Goal: Check status

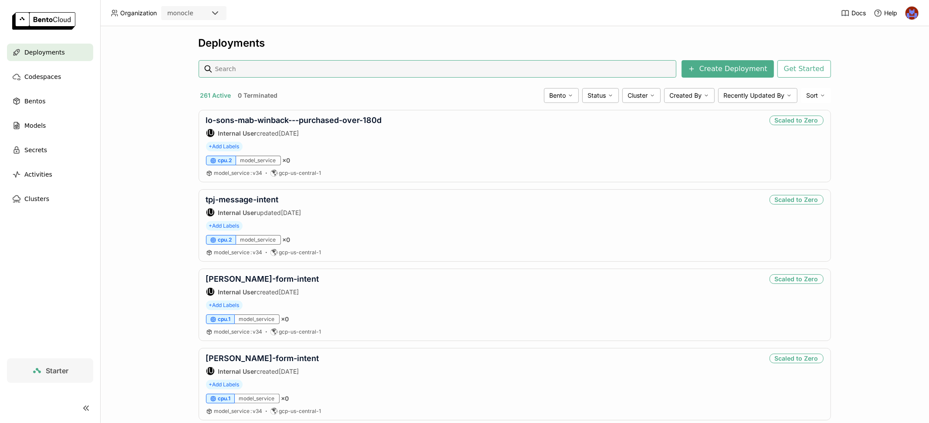
click at [304, 70] on input at bounding box center [443, 69] width 459 height 14
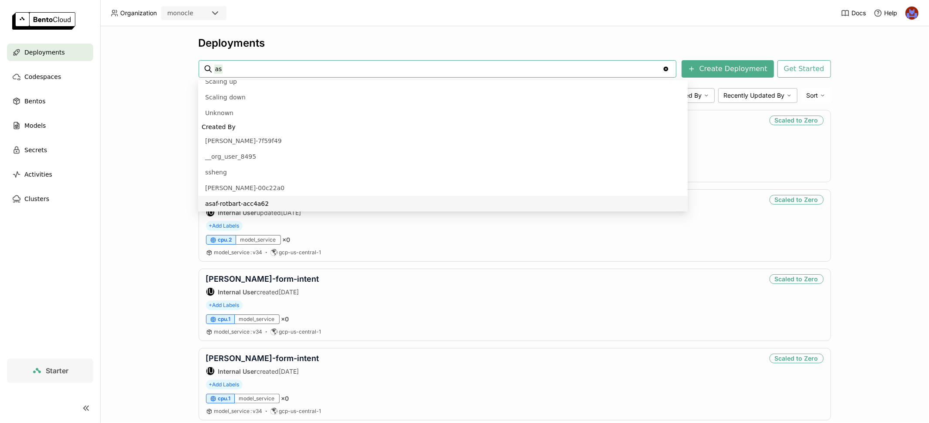
scroll to position [7, 0]
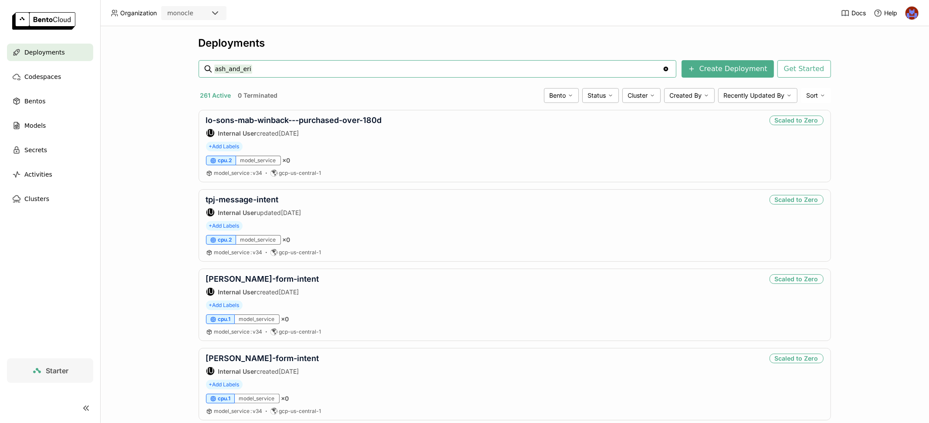
type input "ash_and_erie"
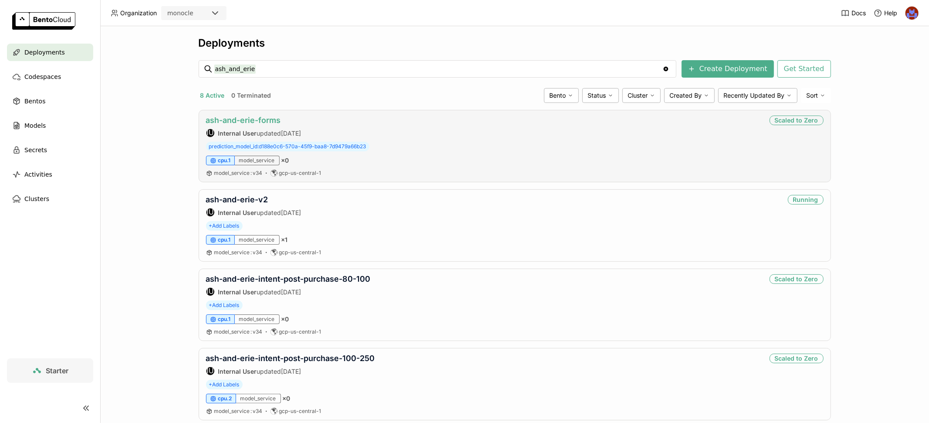
click at [264, 121] on link "ash-and-erie-forms" at bounding box center [243, 119] width 75 height 9
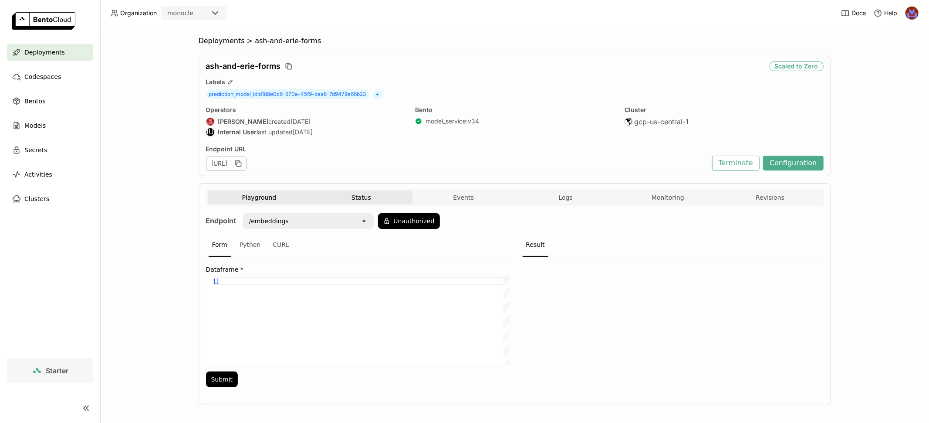
click at [329, 194] on button "Status" at bounding box center [361, 197] width 102 height 13
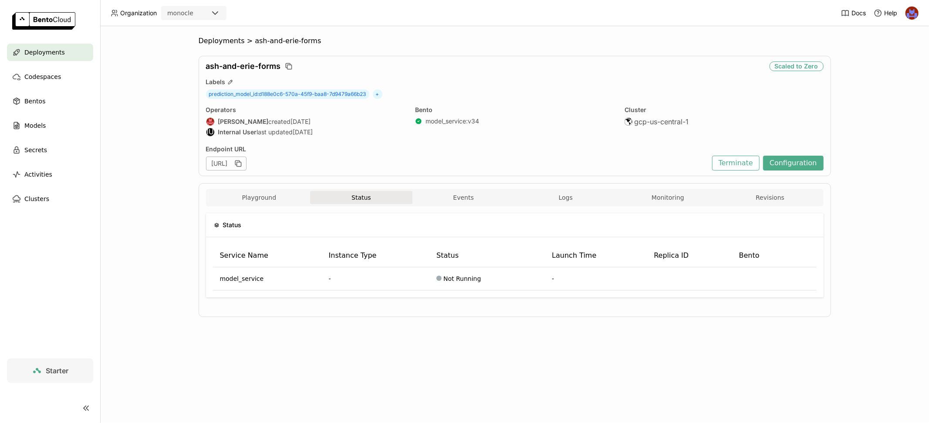
click at [666, 209] on div "Status Service Name Instance Type Status Launch Time Replica ID Bento model_ser…" at bounding box center [515, 258] width 618 height 105
click at [667, 202] on button "Monitoring" at bounding box center [668, 197] width 102 height 13
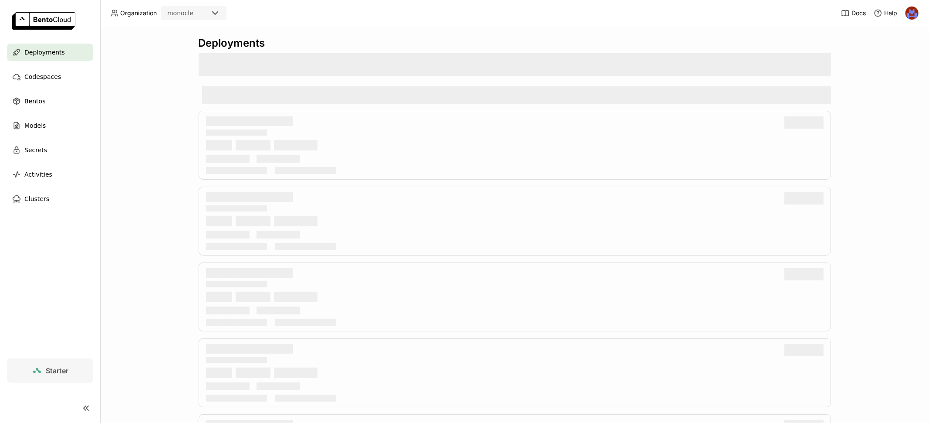
click at [66, 54] on div "Deployments" at bounding box center [50, 52] width 86 height 17
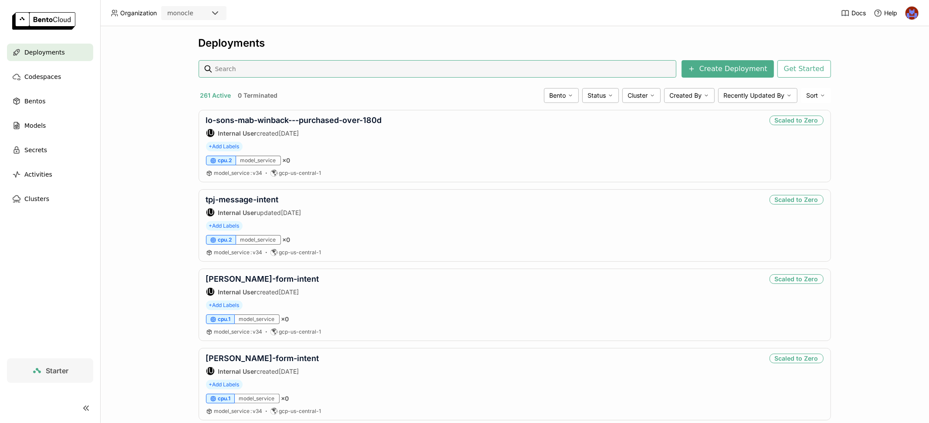
click at [248, 71] on input at bounding box center [443, 69] width 459 height 14
type input "ash_and_Erie"
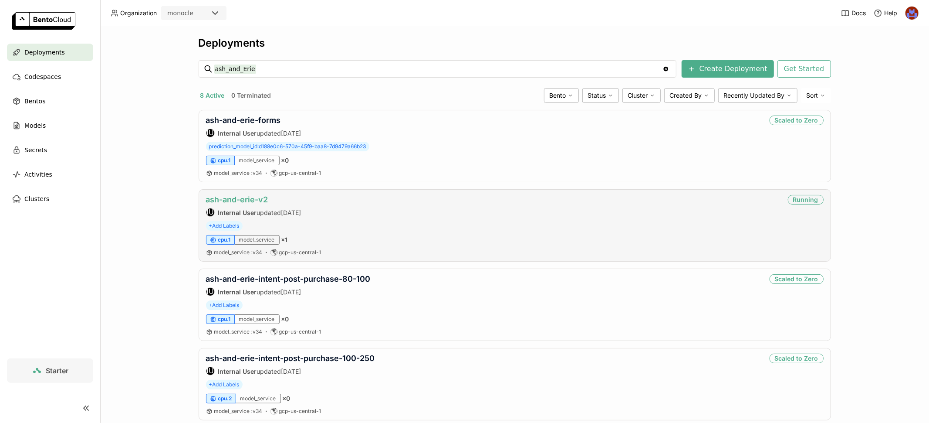
click at [254, 198] on link "ash-and-erie-v2" at bounding box center [237, 199] width 62 height 9
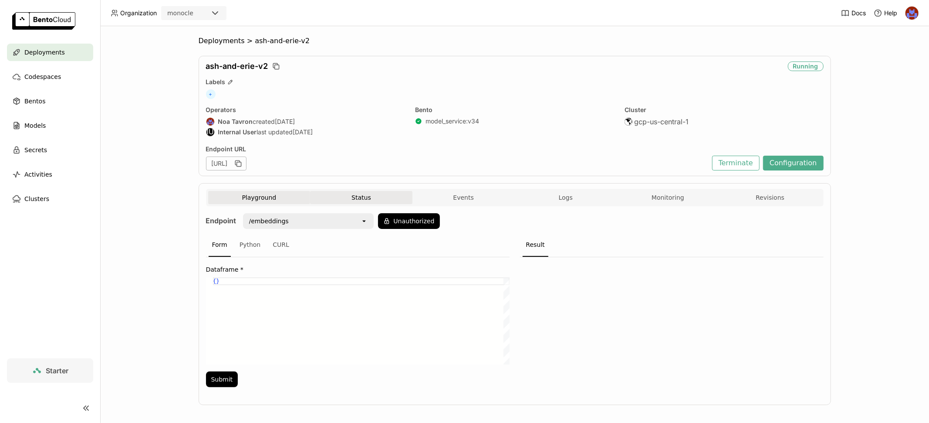
click at [400, 199] on button "Status" at bounding box center [361, 197] width 102 height 13
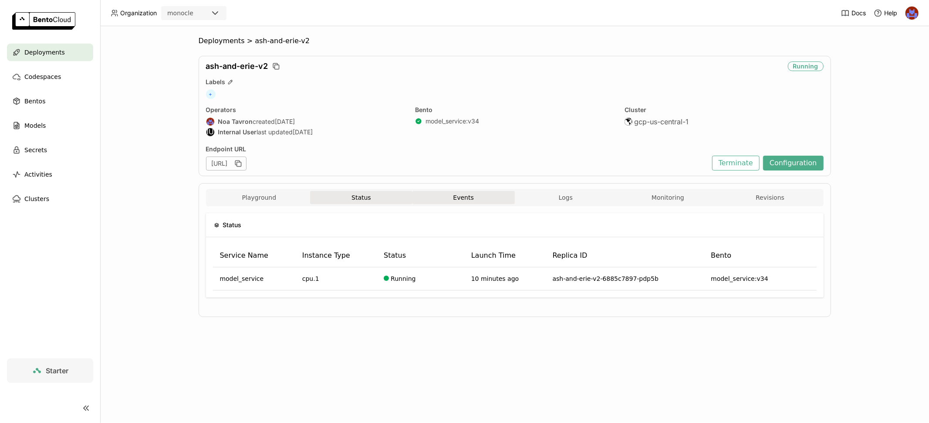
click at [485, 200] on button "Events" at bounding box center [464, 197] width 102 height 13
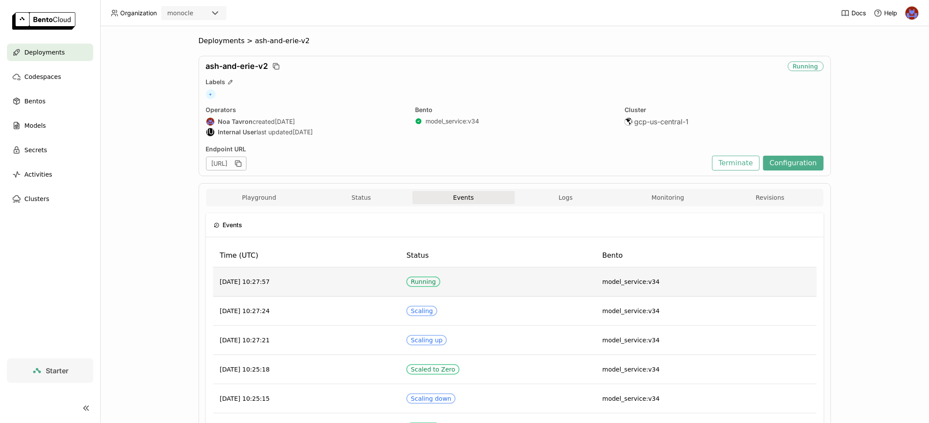
drag, startPoint x: 290, startPoint y: 278, endPoint x: 258, endPoint y: 278, distance: 31.4
click at [259, 278] on td "[DATE] 10:27:57" at bounding box center [306, 281] width 187 height 29
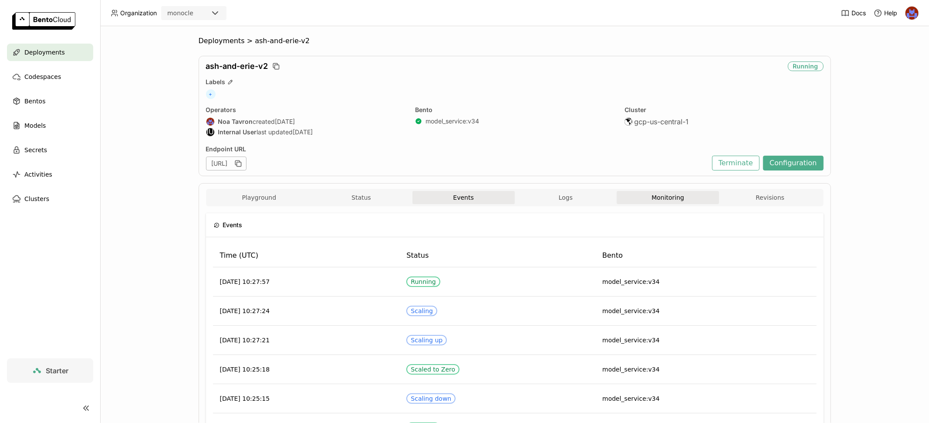
click at [668, 196] on button "Monitoring" at bounding box center [668, 197] width 102 height 13
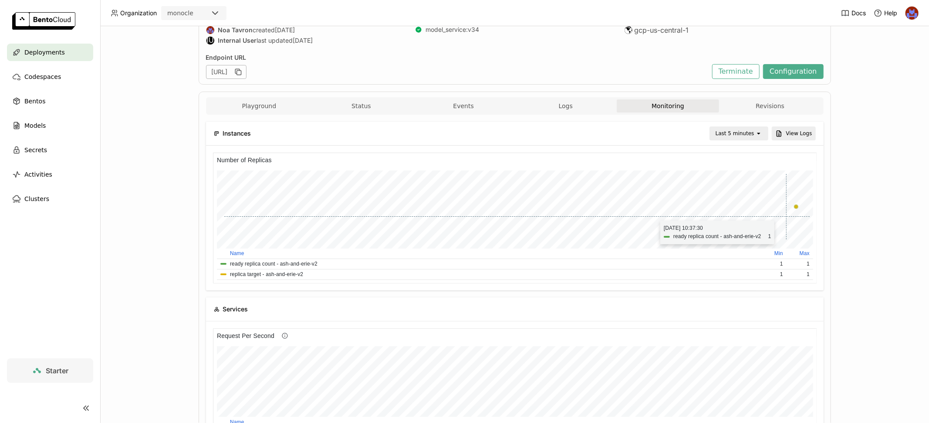
scroll to position [78, 0]
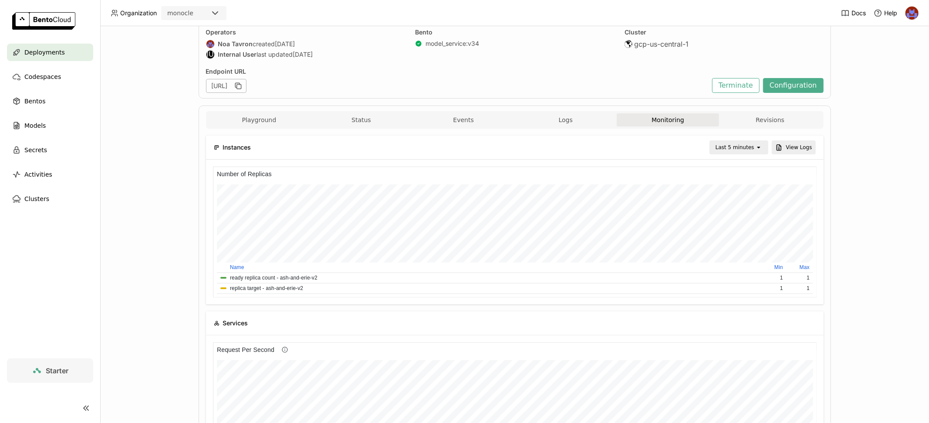
click at [756, 149] on div "Last 5 minutes" at bounding box center [733, 147] width 45 height 12
click at [744, 194] on div "Last 30 minutes" at bounding box center [741, 192] width 42 height 17
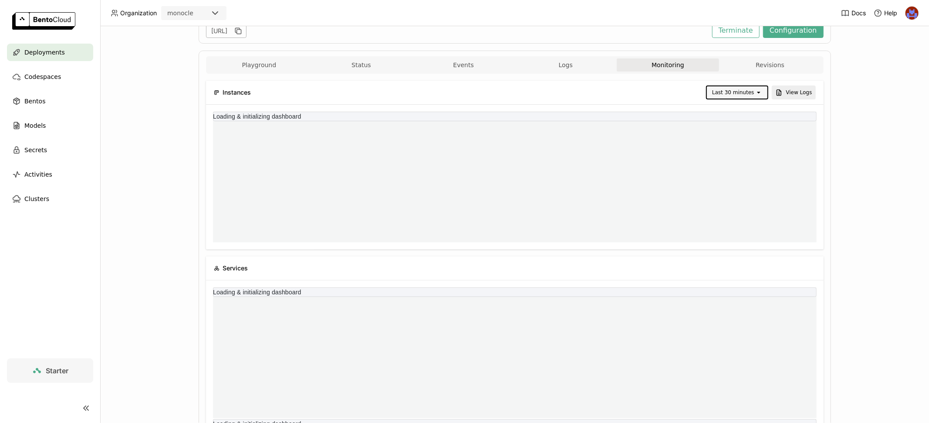
scroll to position [138, 0]
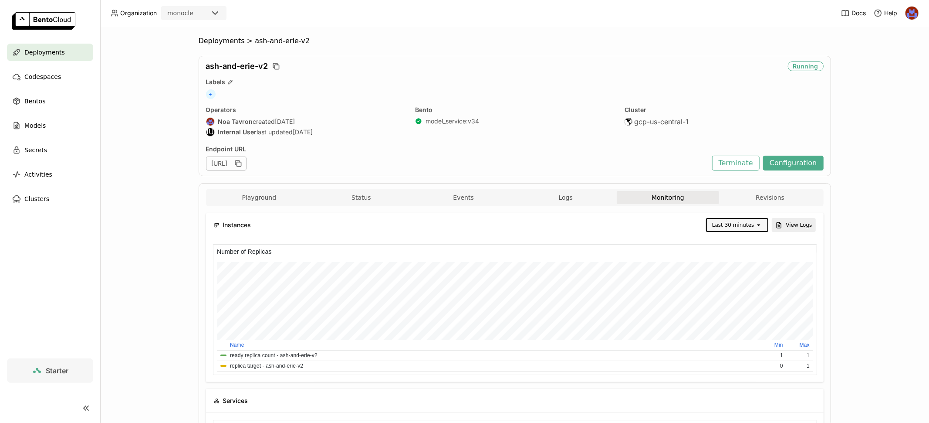
click at [233, 68] on span "ash-and-erie-v2" at bounding box center [237, 66] width 62 height 10
click at [801, 163] on button "Configuration" at bounding box center [793, 163] width 61 height 15
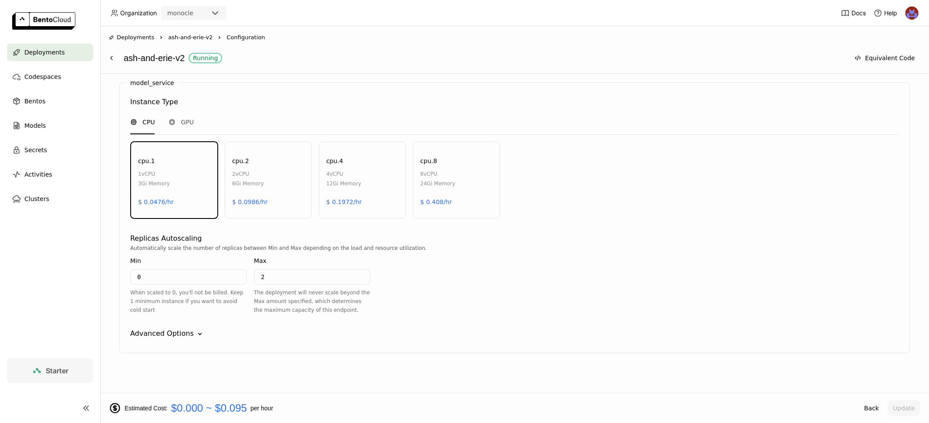
scroll to position [414, 0]
click at [195, 275] on input "0" at bounding box center [188, 278] width 115 height 14
click at [180, 334] on div "Advanced Options" at bounding box center [162, 334] width 64 height 10
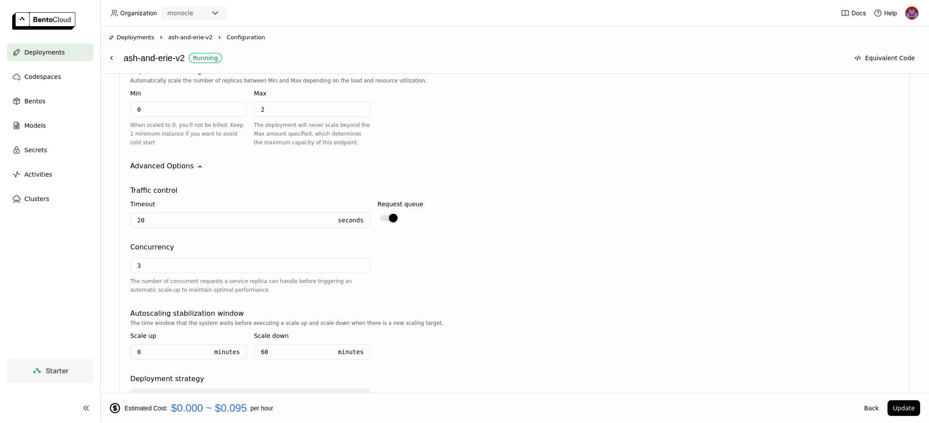
scroll to position [634, 0]
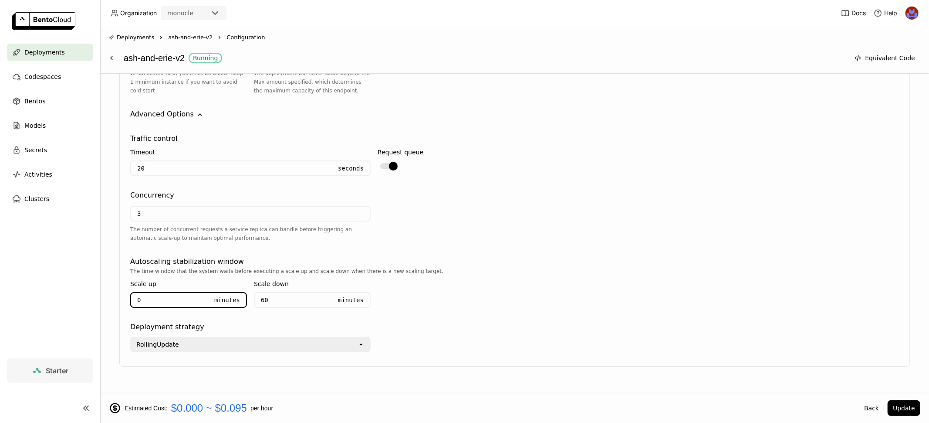
click at [186, 293] on input "0" at bounding box center [169, 300] width 77 height 14
click at [335, 293] on div "Minutes" at bounding box center [348, 300] width 32 height 14
click at [334, 293] on div "Minutes" at bounding box center [348, 300] width 32 height 14
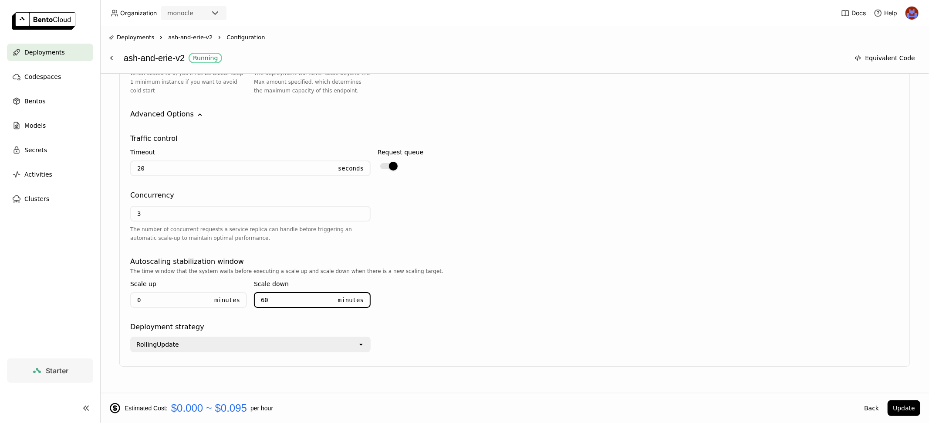
click at [304, 296] on input "60" at bounding box center [293, 300] width 77 height 14
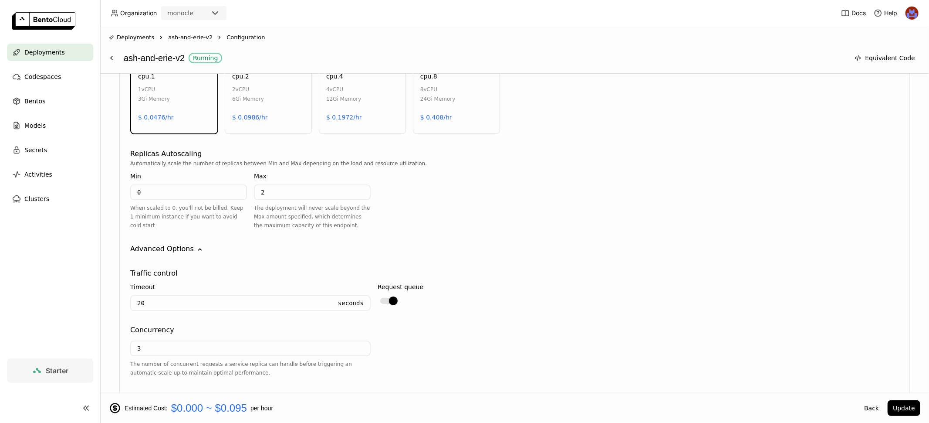
scroll to position [423, 0]
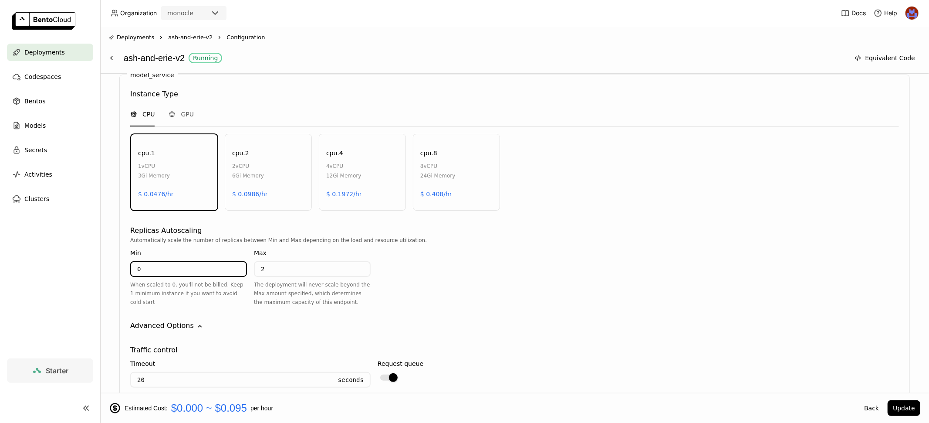
drag, startPoint x: 179, startPoint y: 271, endPoint x: 123, endPoint y: 271, distance: 55.3
click at [123, 271] on div "model_service Instance Type CPU GPU cpu.1 1 vCPU 3Gi Memory $ 0.0476/hr cpu.2 2…" at bounding box center [514, 326] width 791 height 503
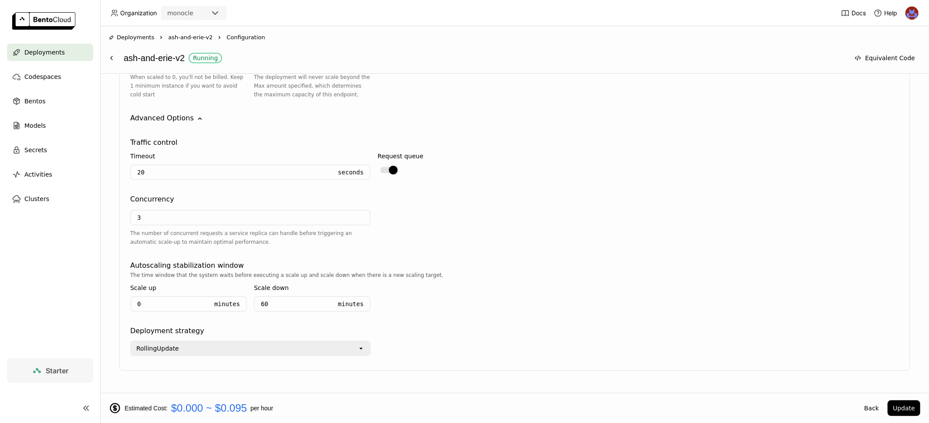
scroll to position [647, 0]
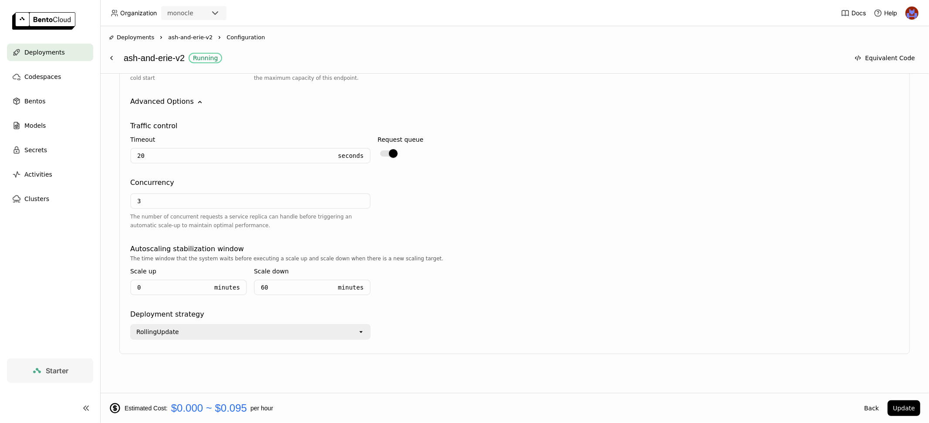
click at [333, 280] on div "Minutes" at bounding box center [348, 287] width 32 height 14
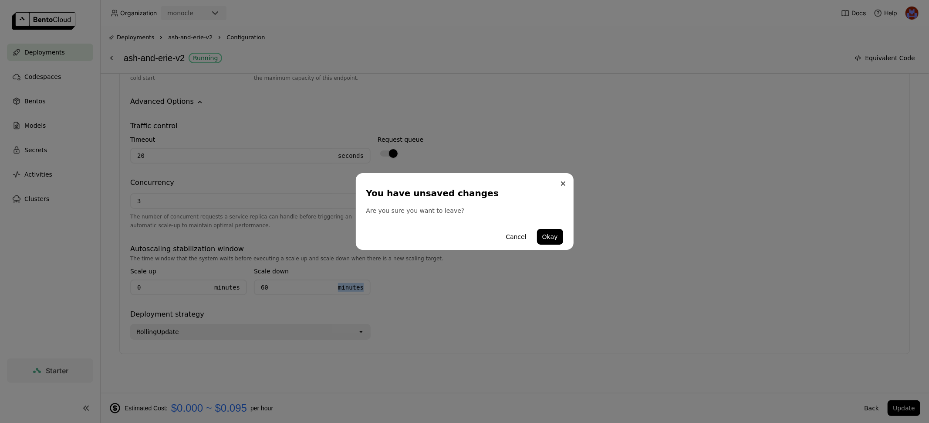
click at [561, 181] on button "Close" at bounding box center [563, 183] width 10 height 10
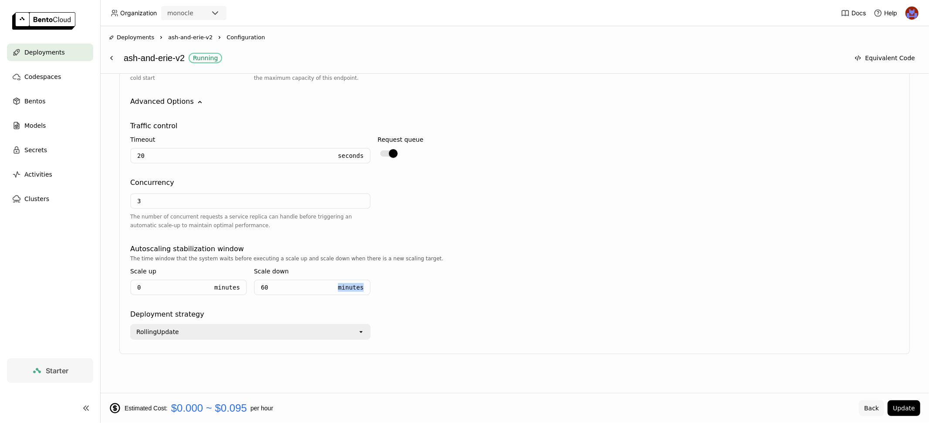
click at [871, 409] on button "Back" at bounding box center [871, 408] width 25 height 16
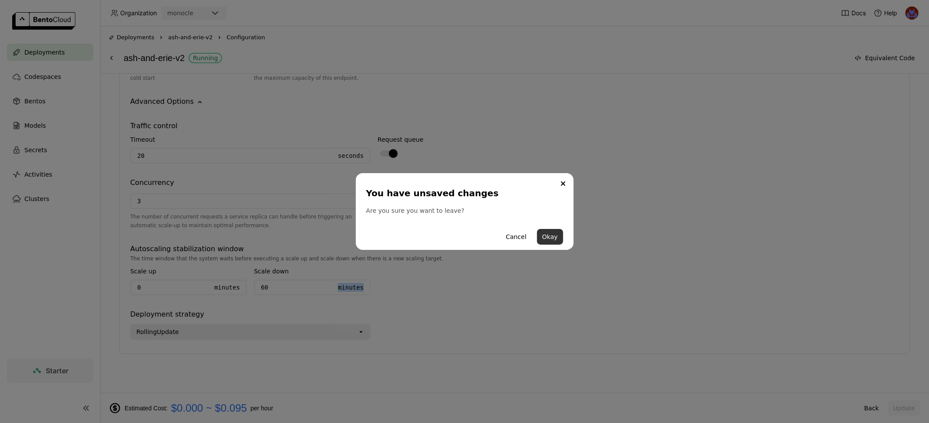
click at [562, 230] on button "Okay" at bounding box center [550, 237] width 26 height 16
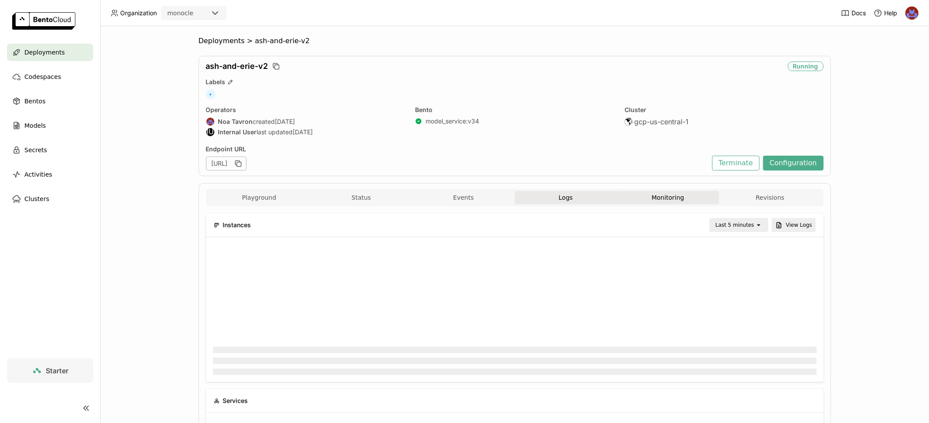
click at [589, 191] on button "Logs" at bounding box center [566, 197] width 102 height 13
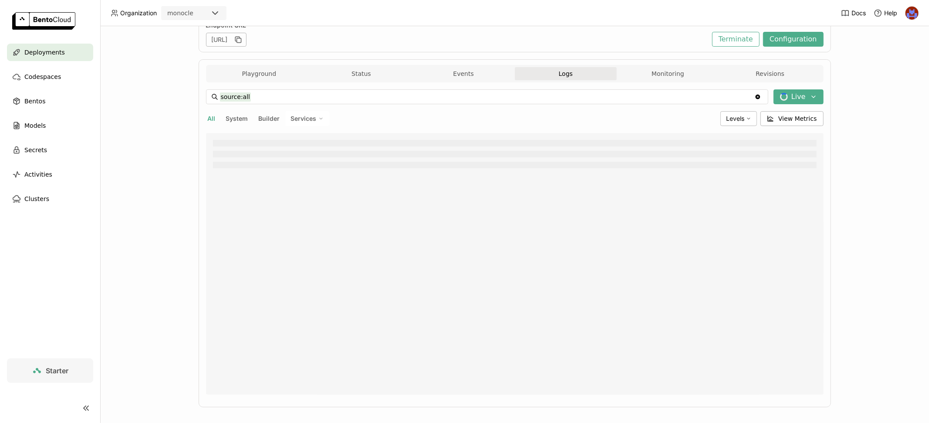
scroll to position [124, 0]
click at [456, 71] on button "Events" at bounding box center [464, 73] width 102 height 13
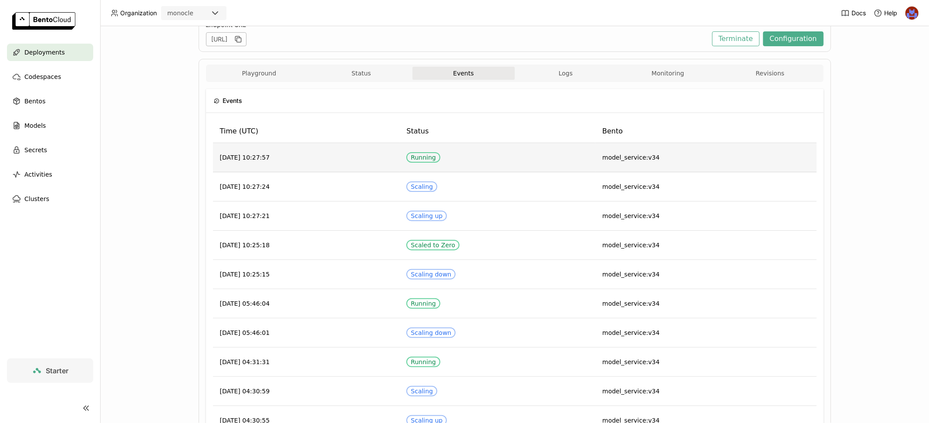
drag, startPoint x: 301, startPoint y: 154, endPoint x: 221, endPoint y: 158, distance: 80.3
click at [221, 159] on td "[DATE] 10:27:57" at bounding box center [306, 157] width 187 height 29
click at [656, 69] on button "Monitoring" at bounding box center [668, 73] width 102 height 13
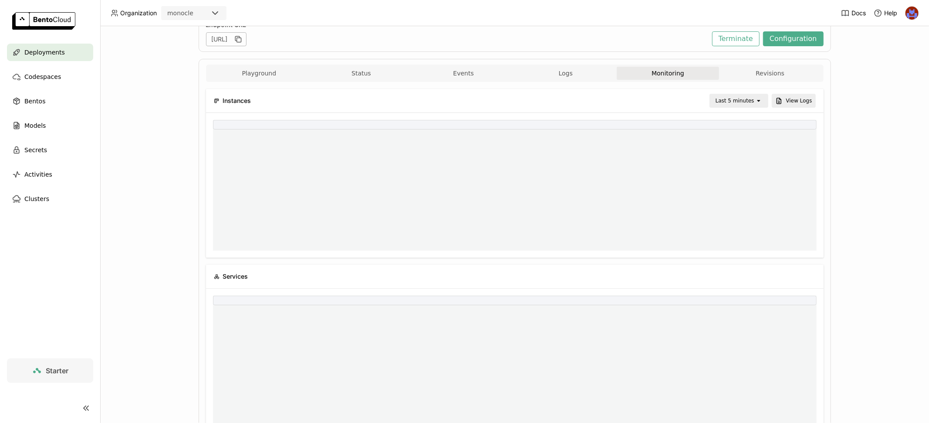
scroll to position [0, 0]
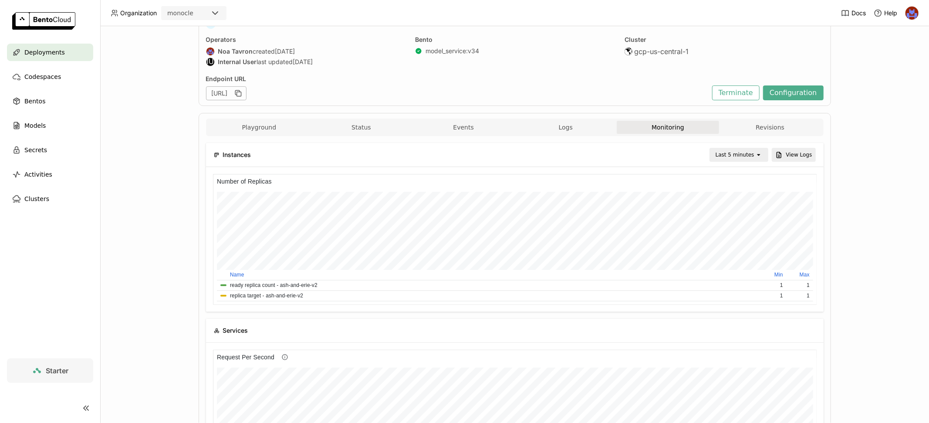
click at [753, 160] on div "Last 5 minutes open" at bounding box center [739, 155] width 59 height 14
click at [744, 207] on div "Last 30 minutes" at bounding box center [741, 200] width 42 height 17
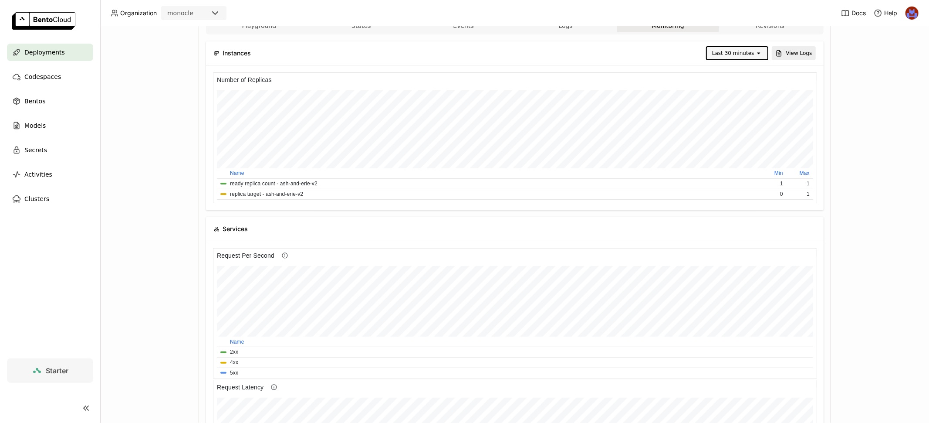
click at [67, 53] on div "Deployments" at bounding box center [50, 52] width 86 height 17
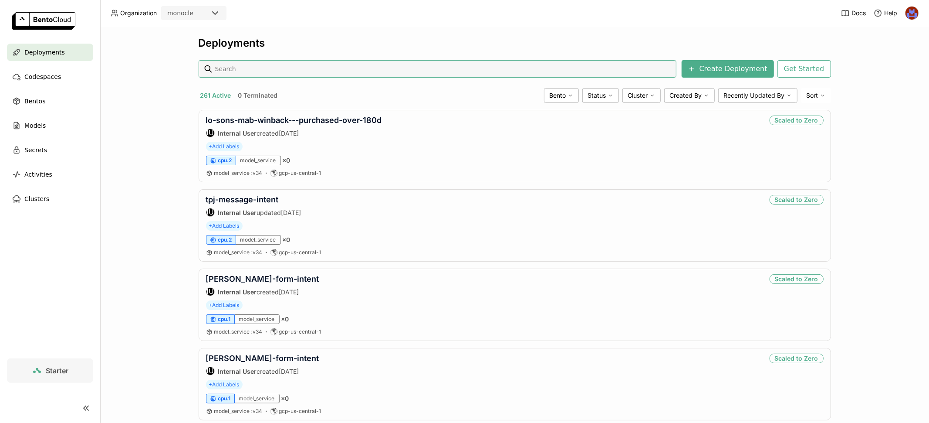
click at [242, 63] on input at bounding box center [443, 69] width 459 height 14
type input "juvenon"
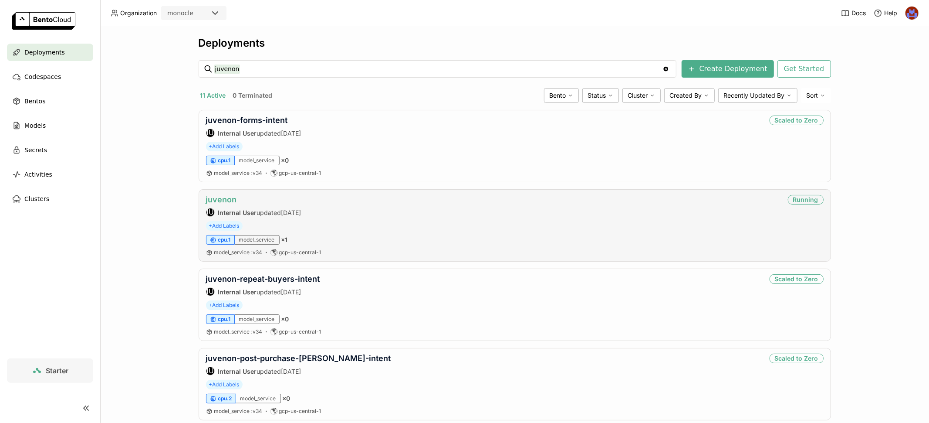
click at [209, 195] on link "juvenon" at bounding box center [221, 199] width 31 height 9
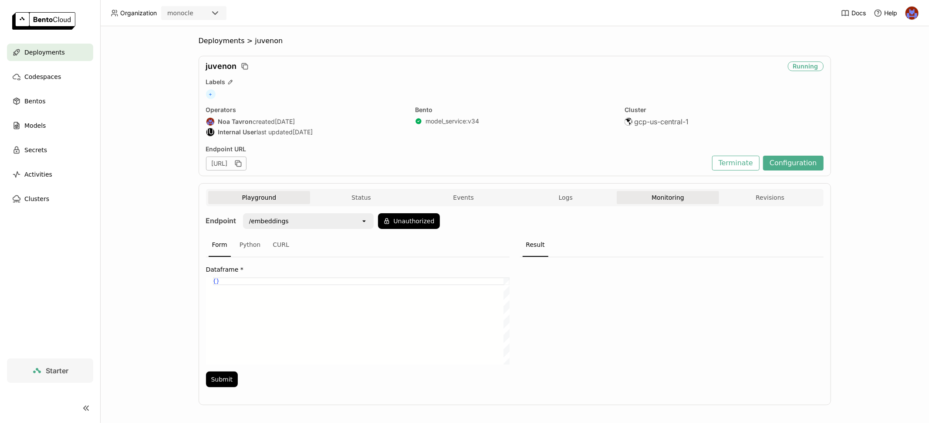
click at [672, 193] on button "Monitoring" at bounding box center [668, 197] width 102 height 13
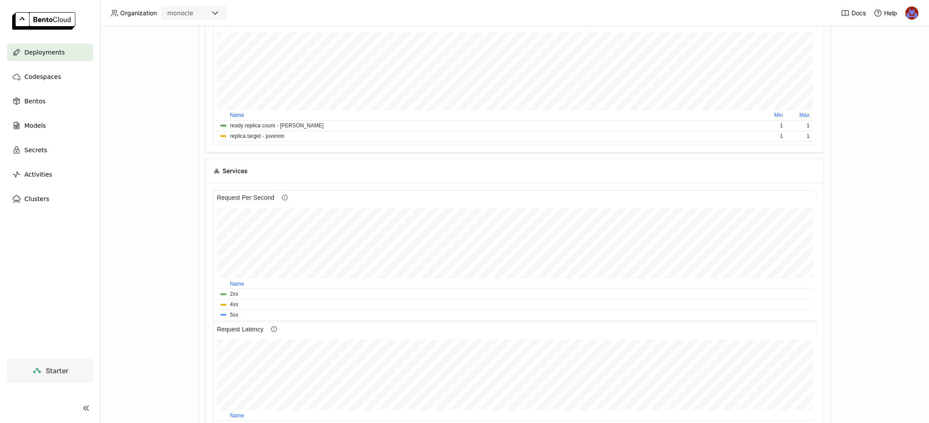
scroll to position [400, 0]
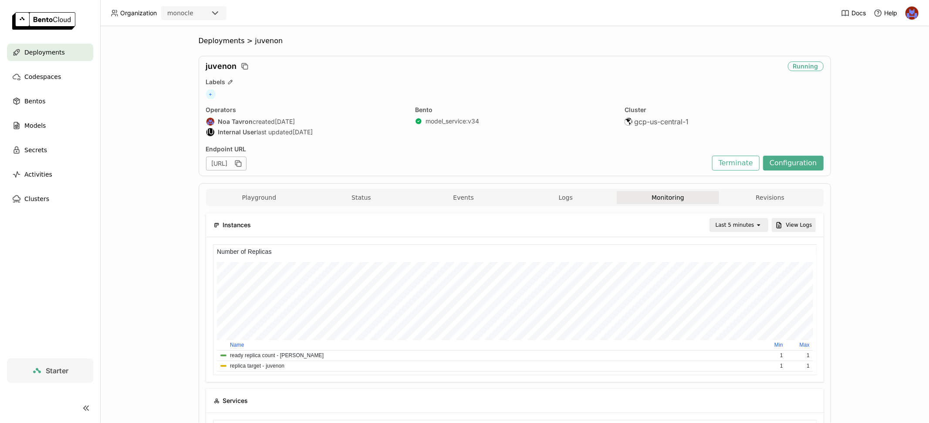
click at [755, 223] on div "Last 5 minutes" at bounding box center [735, 224] width 39 height 9
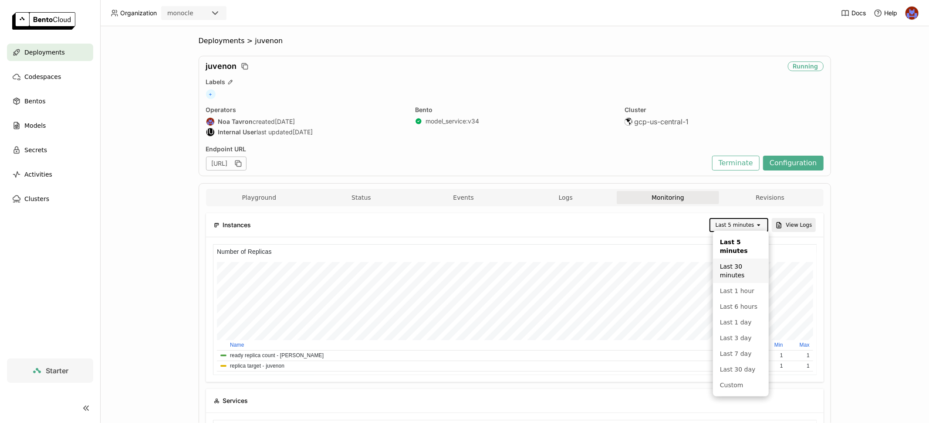
click at [745, 274] on div "Last 30 minutes" at bounding box center [741, 270] width 42 height 17
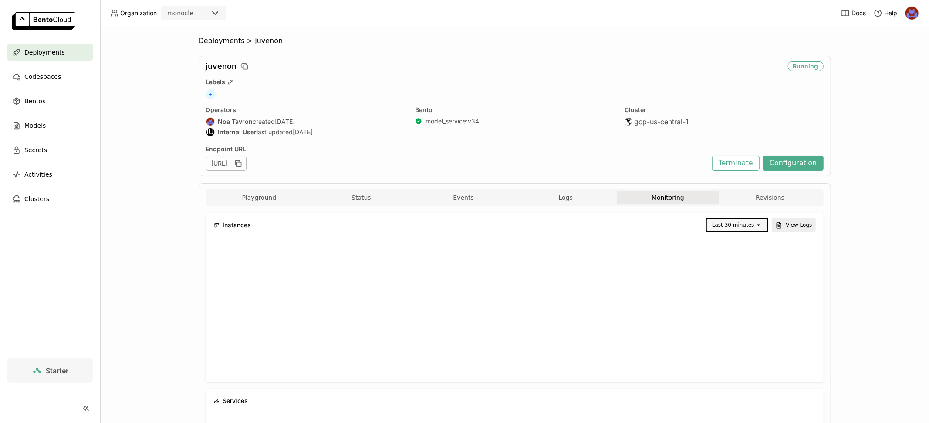
click at [890, 326] on div "Deployments > juvenon juvenon Running Labels + Operators Noa Tavron created [DA…" at bounding box center [514, 224] width 829 height 397
click at [756, 224] on icon "open" at bounding box center [759, 224] width 7 height 7
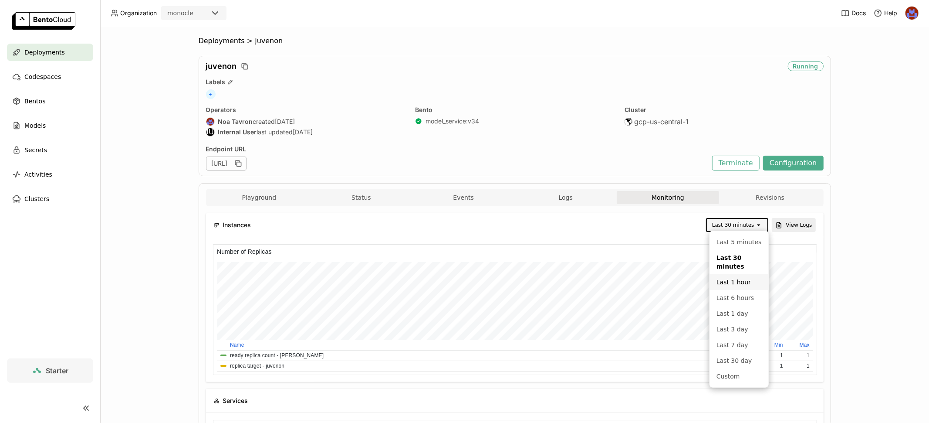
click at [746, 284] on div "Last 1 hour" at bounding box center [739, 282] width 45 height 9
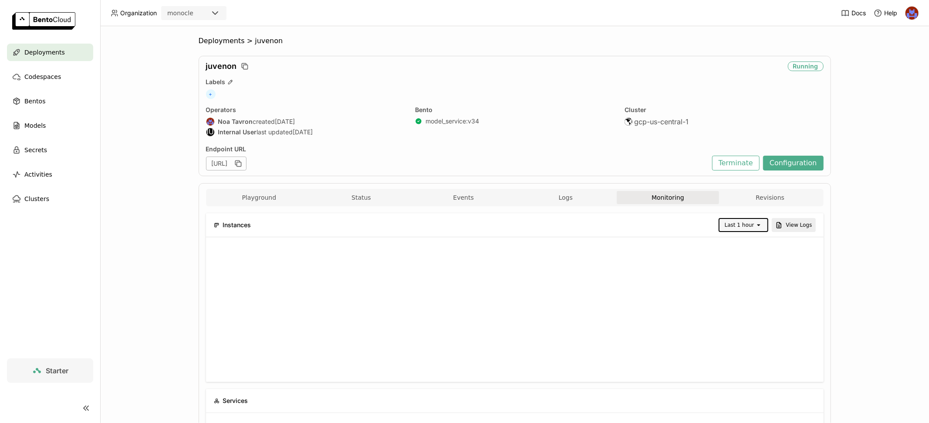
click at [835, 284] on div "Deployments > juvenon juvenon Running Labels + Operators Noa Tavron created [DA…" at bounding box center [514, 224] width 829 height 397
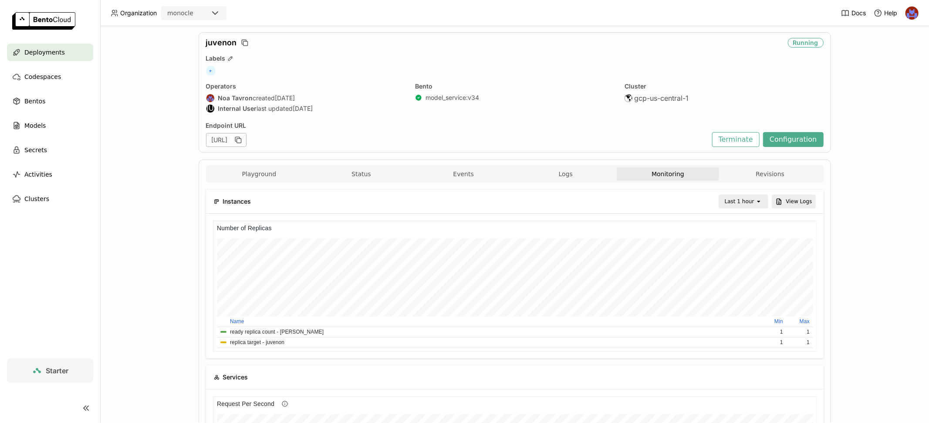
click at [758, 203] on icon "open" at bounding box center [759, 201] width 7 height 7
click at [742, 383] on div "Custom" at bounding box center [746, 387] width 34 height 9
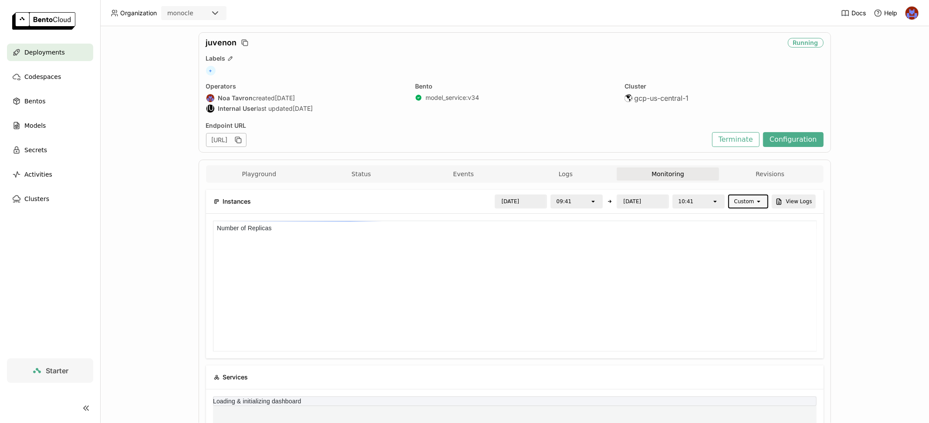
click at [597, 203] on icon "open" at bounding box center [593, 201] width 7 height 7
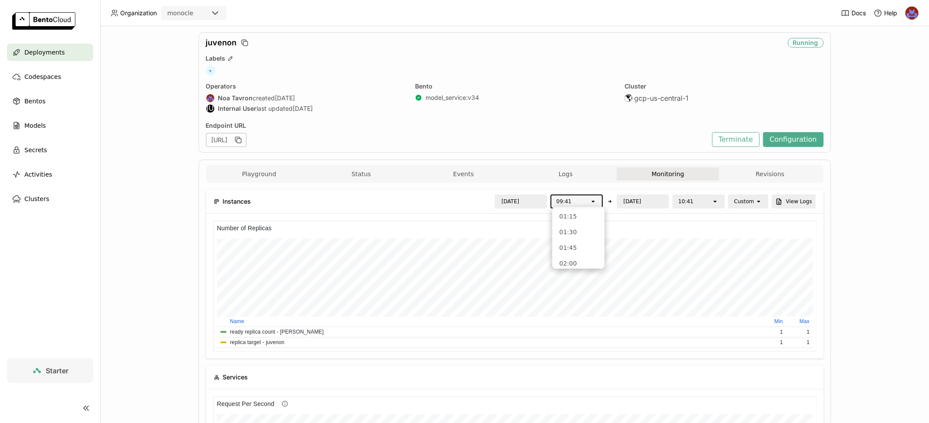
click at [562, 202] on div "09:41" at bounding box center [564, 201] width 15 height 9
drag, startPoint x: 571, startPoint y: 202, endPoint x: 566, endPoint y: 201, distance: 4.8
click at [566, 201] on div "09:41" at bounding box center [564, 201] width 15 height 9
type input "0"
click at [569, 225] on div "09:15" at bounding box center [578, 225] width 38 height 9
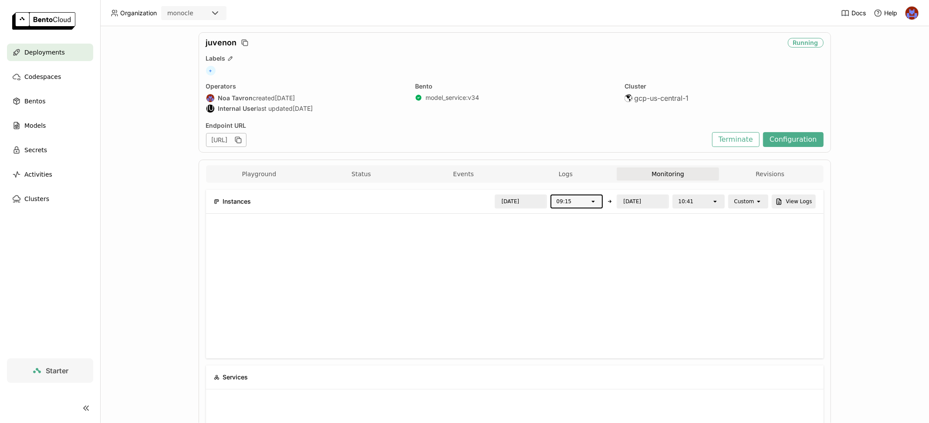
click at [877, 252] on div "Deployments > juvenon juvenon Running Labels + Operators Noa Tavron created [DA…" at bounding box center [514, 224] width 829 height 397
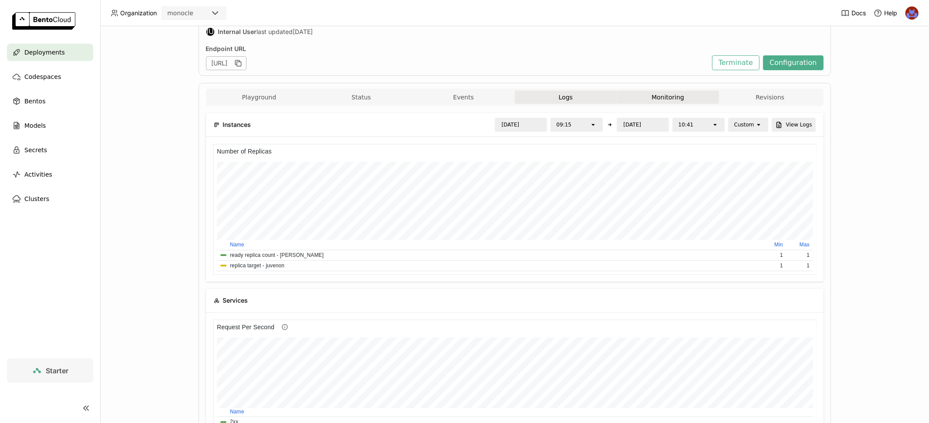
click at [571, 94] on button "Logs" at bounding box center [566, 97] width 102 height 13
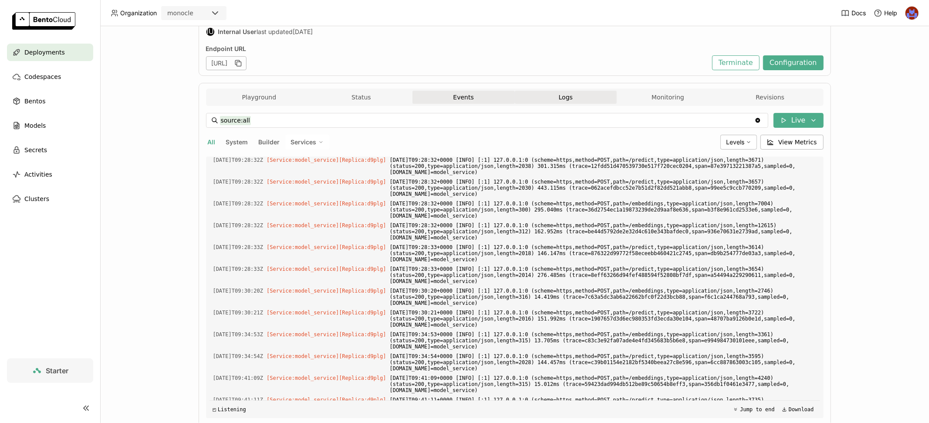
click at [475, 95] on button "Events" at bounding box center [464, 97] width 102 height 13
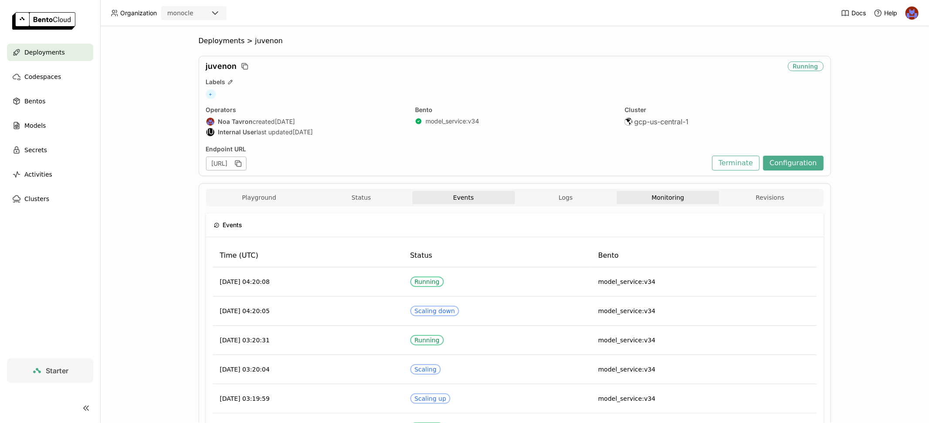
click at [661, 196] on button "Monitoring" at bounding box center [668, 197] width 102 height 13
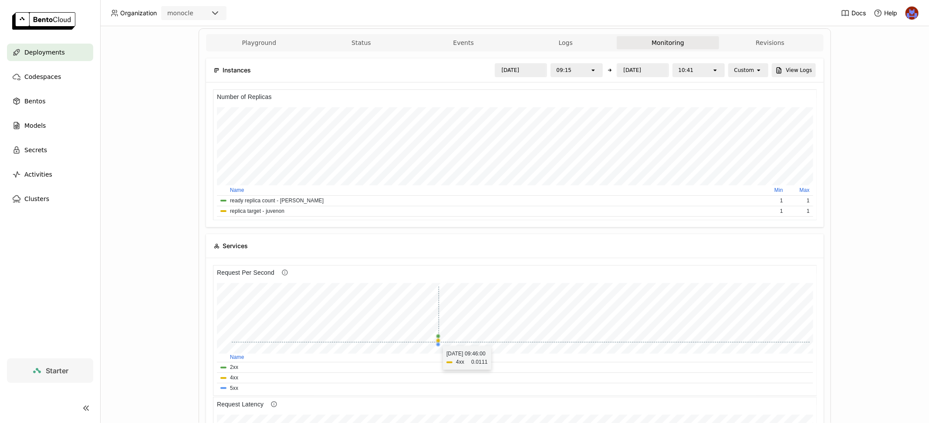
scroll to position [76, 0]
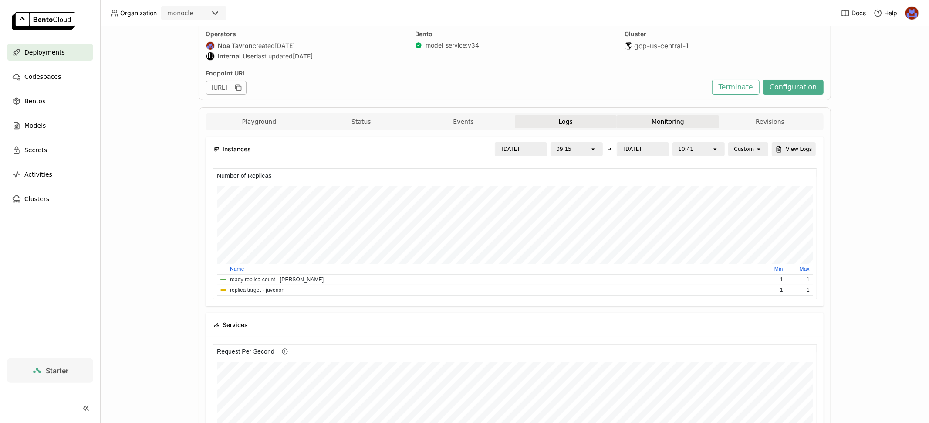
click at [541, 126] on button "Logs" at bounding box center [566, 121] width 102 height 13
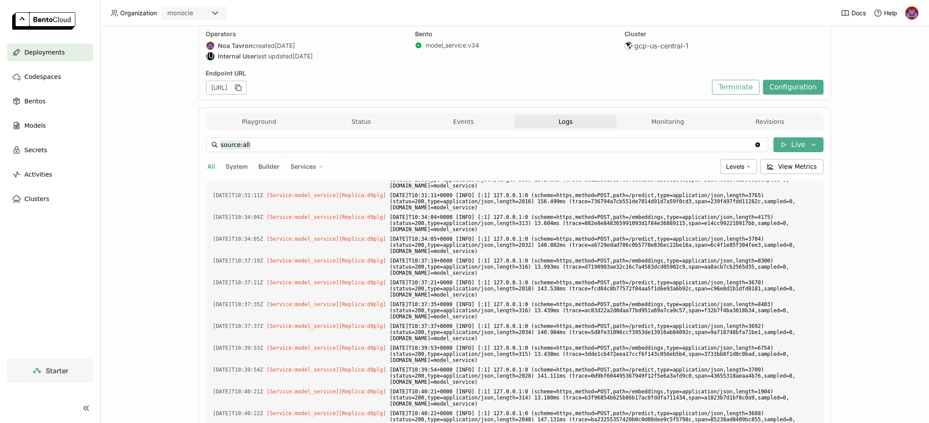
click at [563, 119] on button "Logs" at bounding box center [566, 121] width 102 height 13
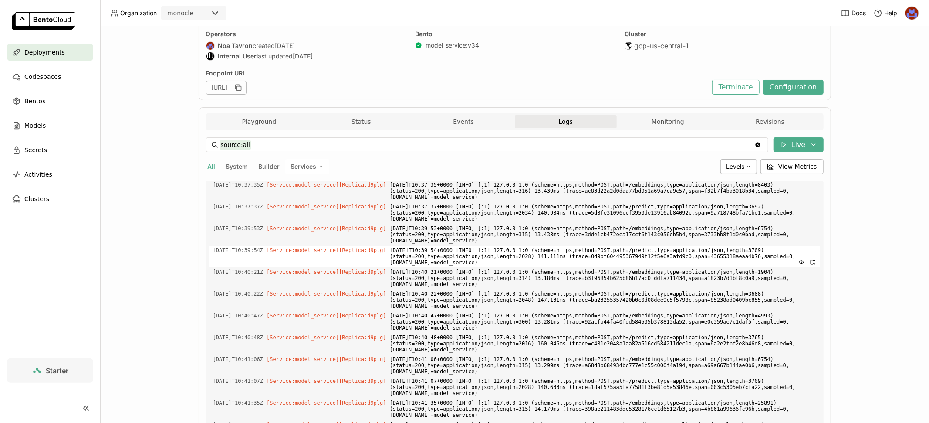
scroll to position [1980, 0]
click at [590, 288] on span "[DATE]T10:40:22+0000 [INFO] [:1] 127.0.0.1:0 (scheme=https,method=POST,path=/pr…" at bounding box center [603, 299] width 427 height 22
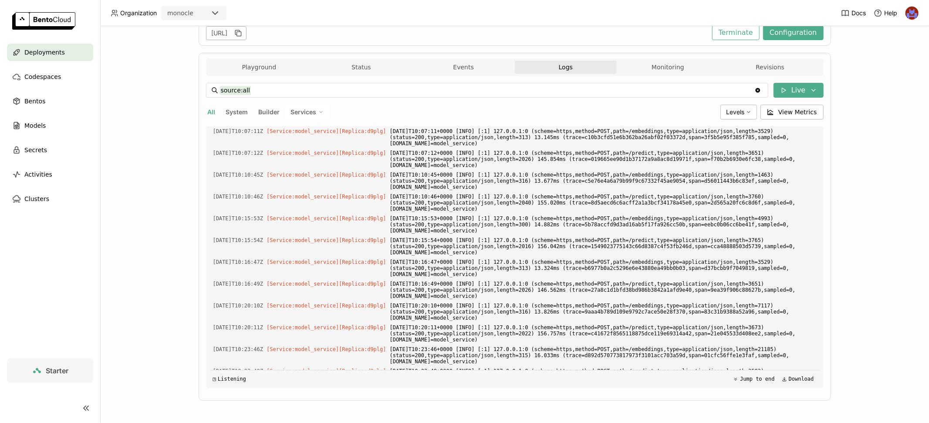
scroll to position [1539, 0]
